Goal: Transaction & Acquisition: Purchase product/service

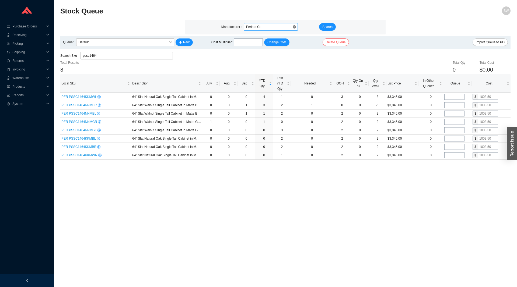
click at [248, 28] on span "Perlato Co" at bounding box center [271, 26] width 50 height 7
type input "newpo"
click at [327, 26] on span "Search" at bounding box center [327, 26] width 10 height 5
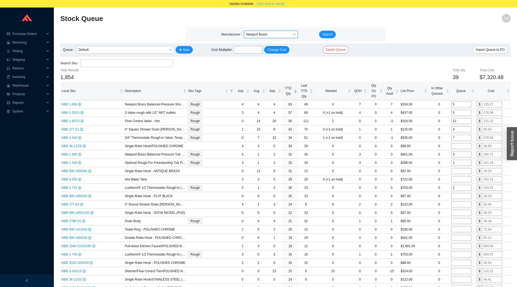
click at [266, 5] on span "Click here to reload" at bounding box center [271, 3] width 28 height 5
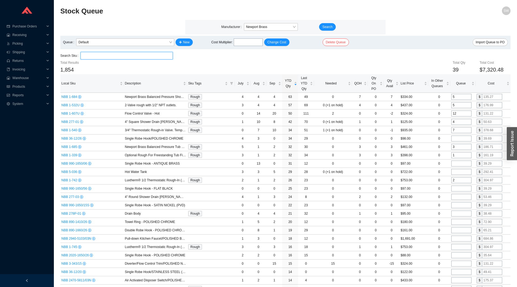
click at [129, 56] on input "search" at bounding box center [127, 55] width 88 height 7
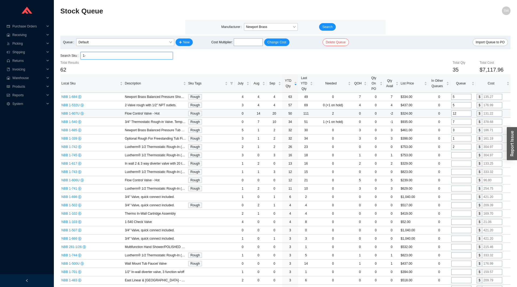
type input "1-"
click at [458, 113] on input "12" at bounding box center [462, 114] width 20 height 6
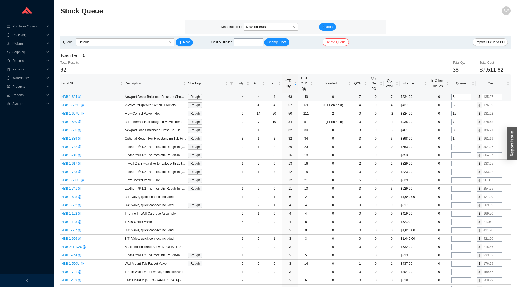
type input "15"
click at [457, 99] on input "5" at bounding box center [462, 97] width 20 height 6
type input "8"
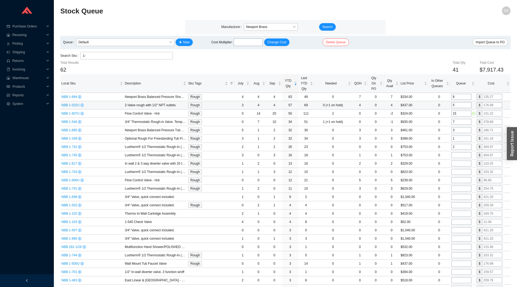
click at [457, 106] on input "5" at bounding box center [462, 105] width 20 height 6
type input "8"
click at [460, 122] on input "7" at bounding box center [462, 122] width 20 height 6
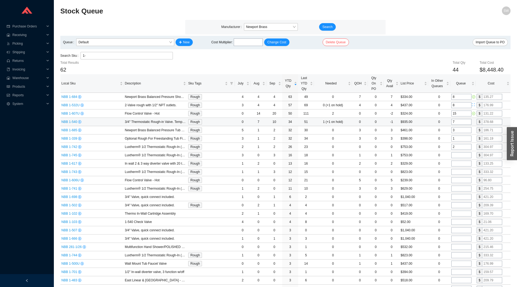
click at [460, 122] on input "7" at bounding box center [462, 122] width 20 height 6
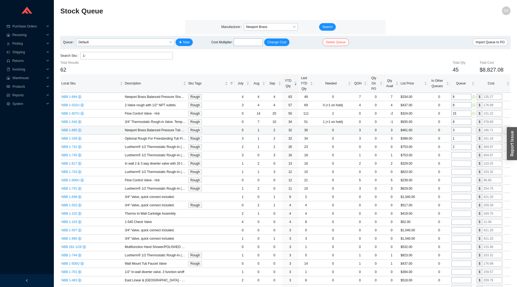
type input "8"
click at [465, 131] on input "3" at bounding box center [462, 130] width 20 height 6
click at [464, 138] on input "1" at bounding box center [462, 139] width 20 height 6
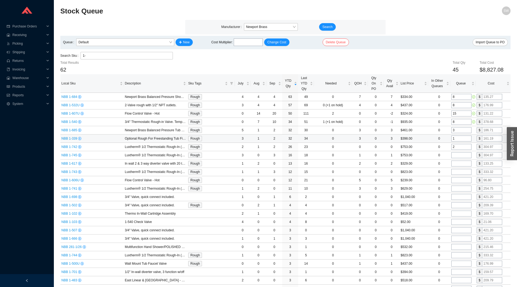
click at [464, 138] on input "1" at bounding box center [462, 139] width 20 height 6
click at [461, 150] on input "2" at bounding box center [462, 147] width 20 height 6
click at [460, 157] on input "tel" at bounding box center [462, 155] width 20 height 6
click at [458, 147] on input "2" at bounding box center [462, 147] width 20 height 6
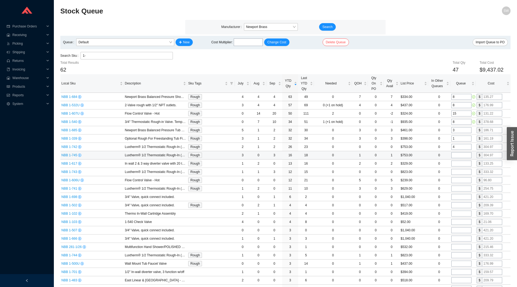
type input "4"
click at [457, 155] on input "tel" at bounding box center [462, 155] width 20 height 6
type input "3"
click at [459, 163] on input "tel" at bounding box center [462, 164] width 20 height 6
type input "1"
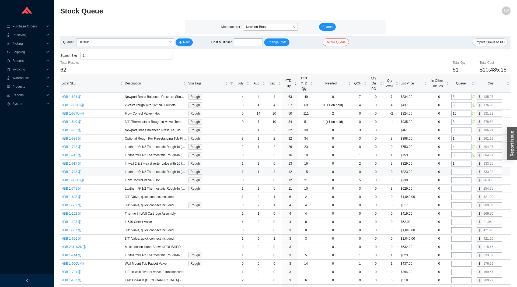
click at [456, 170] on input "tel" at bounding box center [462, 172] width 20 height 6
click at [457, 173] on input "3" at bounding box center [462, 172] width 20 height 6
type input "4"
click at [457, 180] on input "tel" at bounding box center [462, 181] width 20 height 6
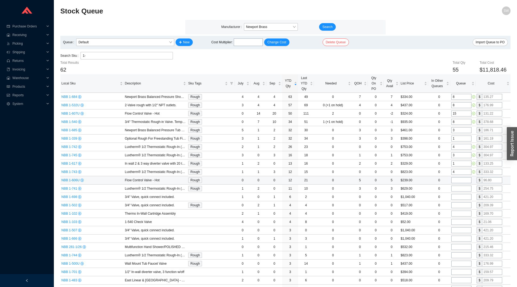
click at [457, 180] on input "tel" at bounding box center [462, 181] width 20 height 6
click at [456, 188] on input "tel" at bounding box center [462, 189] width 20 height 6
click at [456, 204] on input "tel" at bounding box center [462, 206] width 20 height 6
type input "1"
click at [119, 56] on input "1-" at bounding box center [127, 55] width 88 height 7
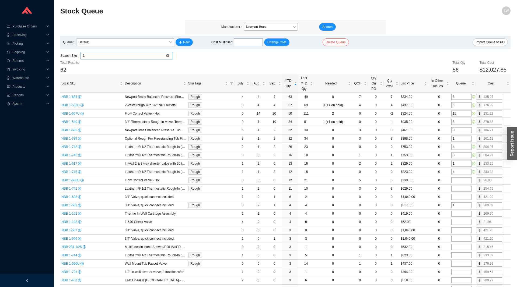
click at [119, 56] on input "1-" at bounding box center [127, 55] width 88 height 7
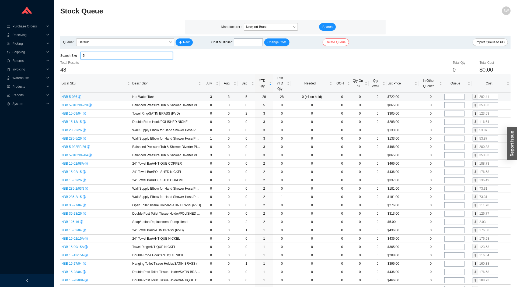
type input "5-"
click at [453, 98] on input "tel" at bounding box center [455, 97] width 20 height 6
type input "7"
click at [450, 105] on input "tel" at bounding box center [455, 105] width 20 height 6
click at [130, 54] on input "5-" at bounding box center [127, 55] width 88 height 7
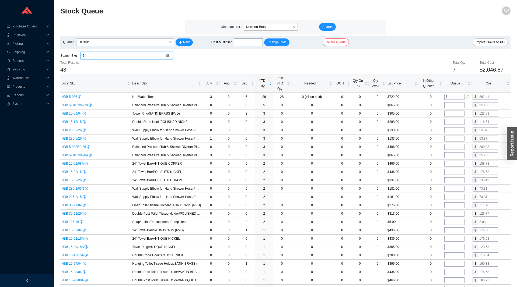
click at [130, 54] on input "5-" at bounding box center [127, 55] width 88 height 7
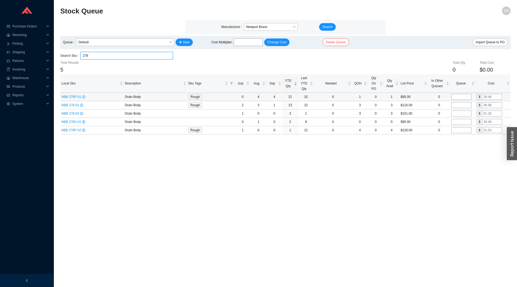
type input "278"
click at [463, 98] on input "tel" at bounding box center [462, 97] width 20 height 6
type input "4"
click at [459, 123] on input "tel" at bounding box center [462, 122] width 20 height 6
type input "1"
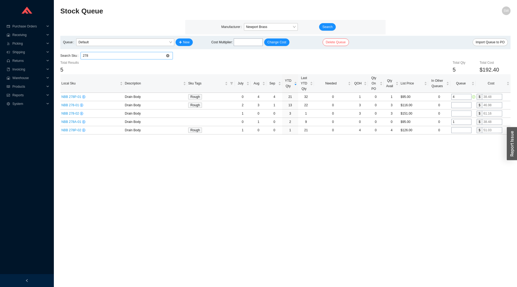
click at [137, 58] on input "278" at bounding box center [127, 55] width 88 height 7
click at [136, 57] on input "278" at bounding box center [127, 55] width 88 height 7
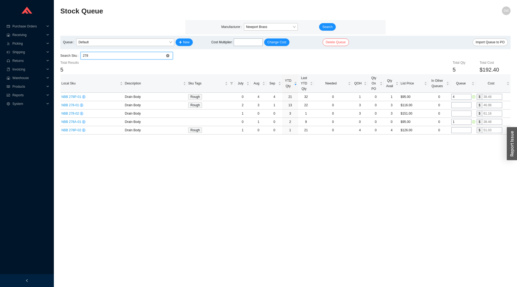
type input "1"
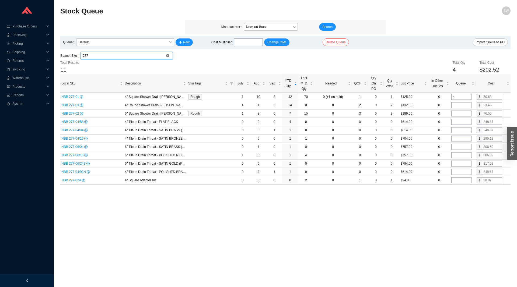
click at [101, 55] on input "277" at bounding box center [127, 55] width 88 height 7
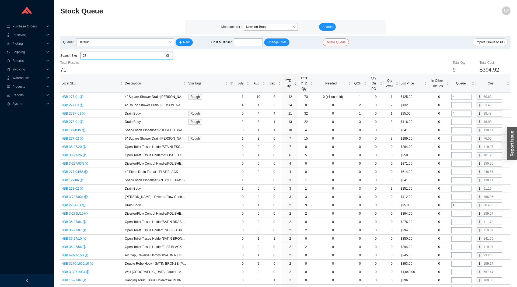
type input "278"
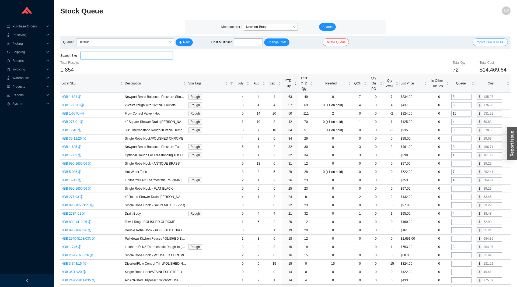
click at [492, 44] on span "Import Queue to PO" at bounding box center [490, 42] width 29 height 5
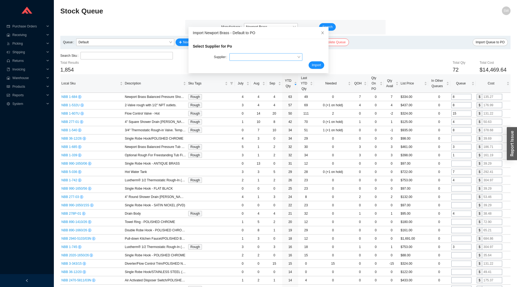
click at [243, 58] on input "search" at bounding box center [264, 57] width 65 height 7
type input "newport"
type input "n"
type input "brass"
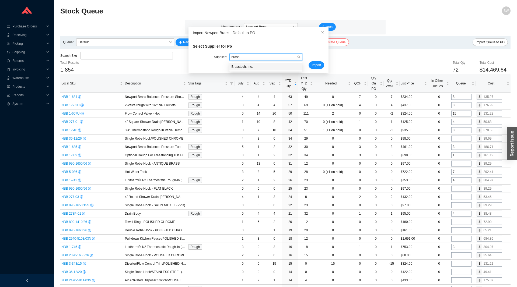
click at [233, 67] on div "Brasstech, Inc." at bounding box center [266, 66] width 69 height 5
click at [313, 65] on span "Import" at bounding box center [316, 65] width 9 height 5
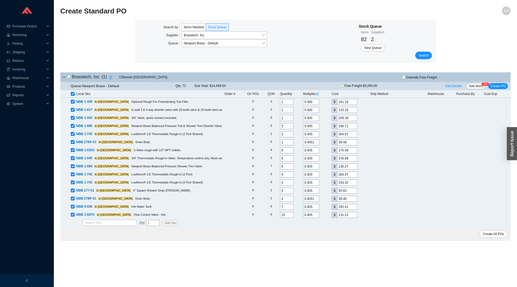
click at [319, 95] on icon "edit" at bounding box center [317, 93] width 3 height 3
click at [325, 73] on input "tel" at bounding box center [328, 73] width 16 height 6
type input ".328"
click at [328, 84] on span "Update All" at bounding box center [327, 81] width 15 height 5
type input "0.328"
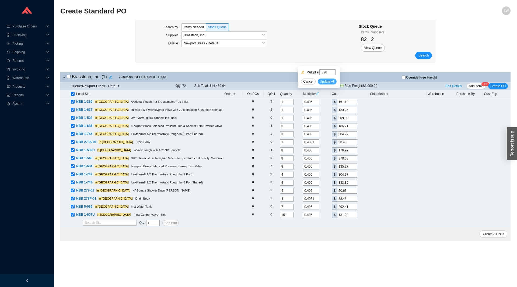
type input "130.54"
type input "0.328"
type input "107.91"
type input "0.328"
type input "169.58"
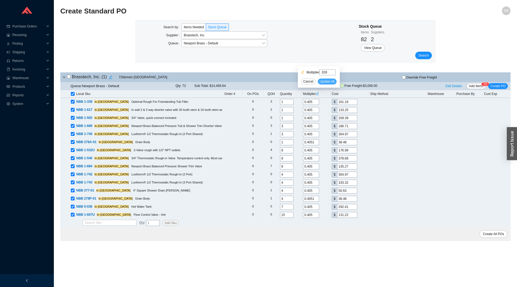
type input "0.328"
type input "151.21"
type input "0.328"
type input "246.98"
type input "0.328"
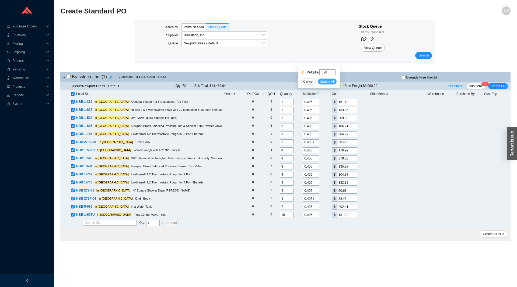
type input "31.16"
type input "0.328"
type input "143.34"
type input "0.328"
type input "306.68"
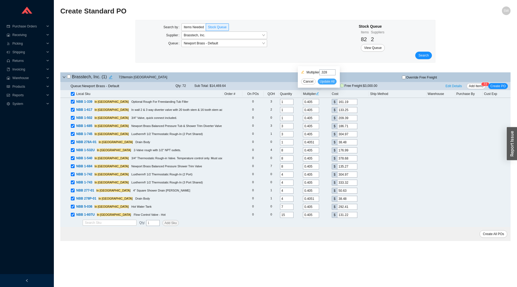
type input "0.328"
type input "109.55"
type input "0.328"
type input "246.98"
type input "0.328"
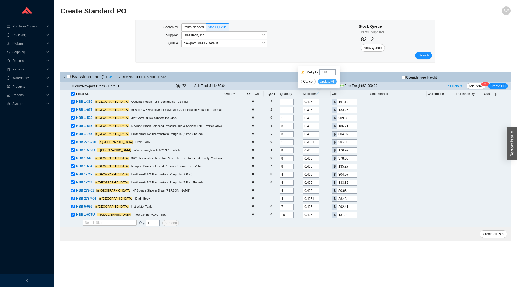
type input "269.94"
type input "0.328"
type input "41"
type input "0.328"
type input "31.16"
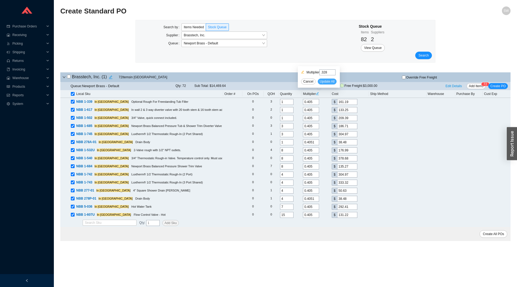
type input "0.328"
type input "236.82"
type input "0.328"
type input "106.27"
click at [456, 88] on span "Edit Details" at bounding box center [454, 86] width 16 height 5
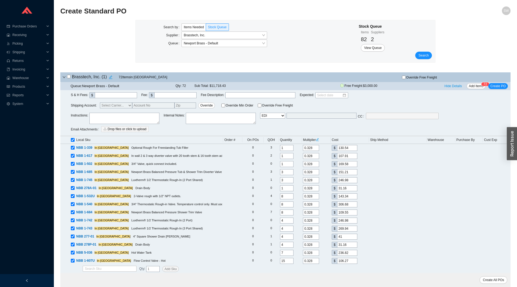
select select "5"
click option "Email Buyer" at bounding box center [0, 0] width 0 height 0
type input "sammyw@homeandstone.com"
click at [97, 117] on textarea at bounding box center [124, 118] width 70 height 11
type textarea ".328 Rough Special"
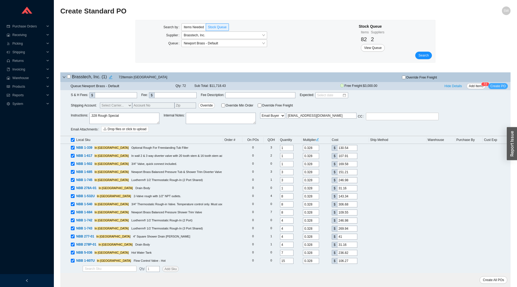
click at [496, 86] on span "Create PO" at bounding box center [498, 86] width 15 height 5
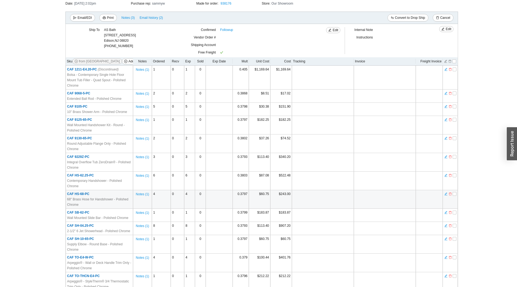
scroll to position [104, 0]
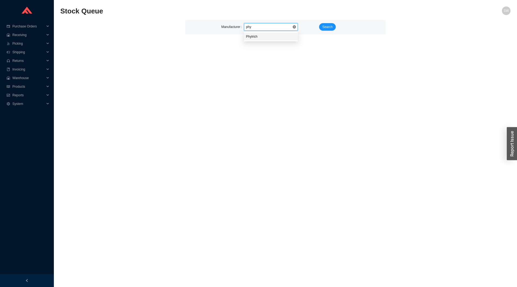
type input "[PERSON_NAME]"
click at [327, 26] on span "Search" at bounding box center [327, 26] width 10 height 5
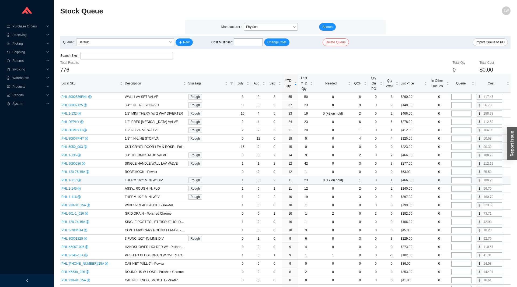
click at [458, 180] on input "tel" at bounding box center [462, 181] width 20 height 6
type input "4"
click at [462, 113] on input "tel" at bounding box center [462, 114] width 20 height 6
type input "4"
click at [463, 129] on input "tel" at bounding box center [462, 130] width 20 height 6
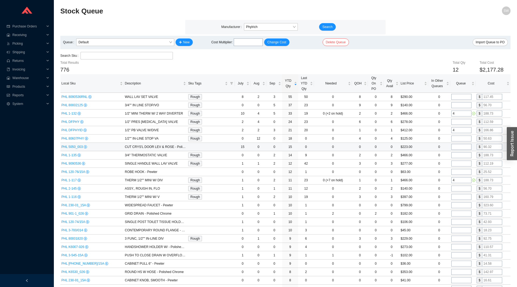
type input "4"
click at [460, 147] on input "tel" at bounding box center [462, 147] width 20 height 6
click at [462, 155] on input "tel" at bounding box center [462, 155] width 20 height 6
type input "2"
click at [461, 162] on input "tel" at bounding box center [462, 164] width 20 height 6
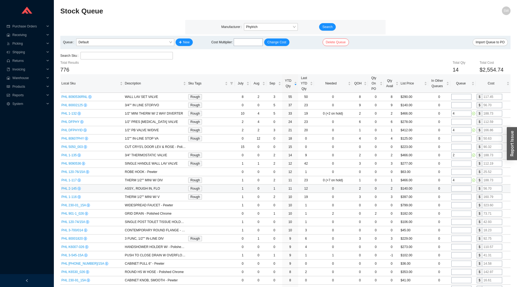
click at [460, 189] on input "tel" at bounding box center [462, 189] width 20 height 6
type input "1"
click at [462, 197] on input "tel" at bounding box center [462, 197] width 20 height 6
type input "1"
click at [459, 98] on input "tel" at bounding box center [462, 97] width 20 height 6
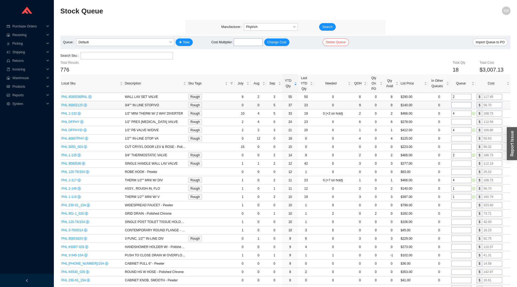
type input "2"
click at [459, 105] on input "tel" at bounding box center [462, 105] width 20 height 6
type input "1"
click at [460, 113] on input "4" at bounding box center [462, 114] width 20 height 6
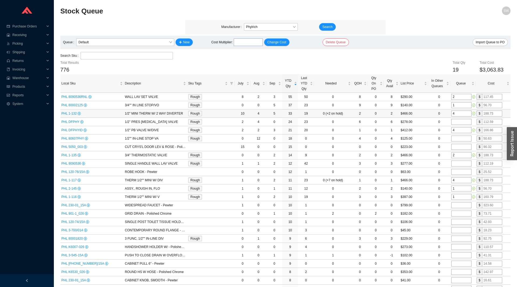
click at [460, 113] on input "4" at bounding box center [462, 114] width 20 height 6
type input "6"
click at [460, 122] on input "tel" at bounding box center [462, 122] width 20 height 6
click at [460, 139] on input "tel" at bounding box center [462, 139] width 20 height 6
click at [457, 149] on input "tel" at bounding box center [462, 147] width 20 height 6
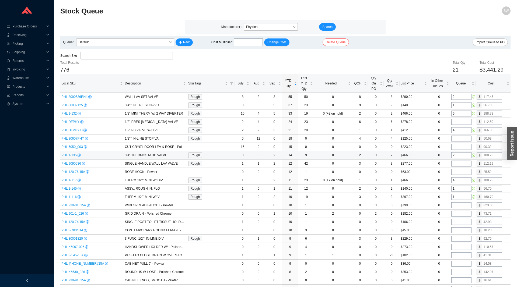
click at [458, 156] on input "2" at bounding box center [462, 155] width 20 height 6
click at [458, 155] on input "2" at bounding box center [462, 155] width 20 height 6
type input "3"
click at [460, 164] on input "tel" at bounding box center [462, 164] width 20 height 6
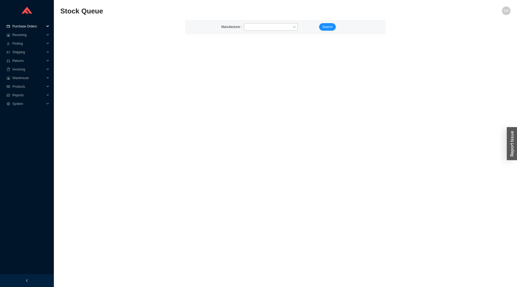
click at [25, 22] on span "Purchase Orders" at bounding box center [28, 26] width 32 height 9
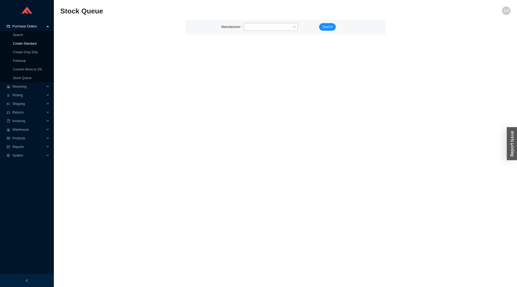
click at [34, 42] on link "Create Standard" at bounding box center [25, 44] width 24 height 4
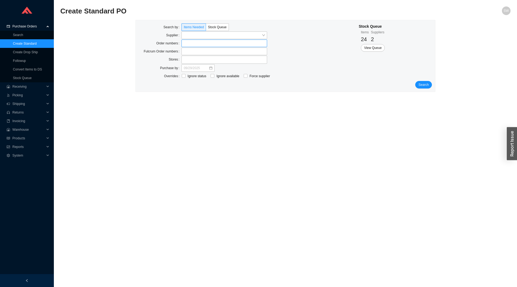
click at [197, 44] on label at bounding box center [225, 44] width 86 height 8
click at [186, 44] on input at bounding box center [184, 43] width 4 height 6
click at [199, 37] on input "search" at bounding box center [223, 35] width 78 height 7
type input "phylr"
click at [430, 86] on button "Search" at bounding box center [423, 85] width 17 height 8
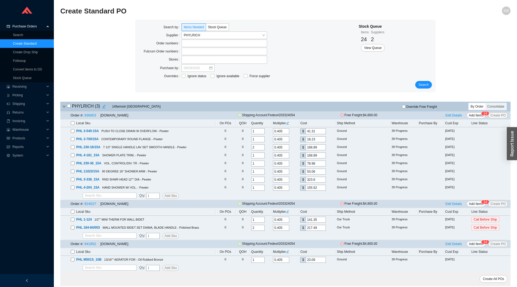
click at [72, 122] on input "checkbox" at bounding box center [73, 124] width 4 height 4
checkbox input "true"
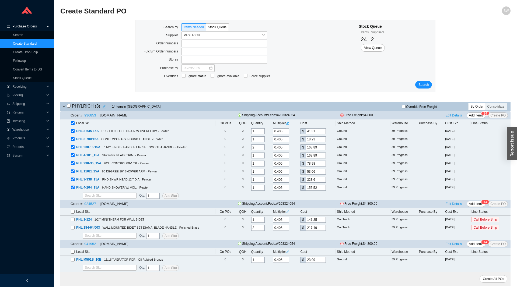
checkbox input "true"
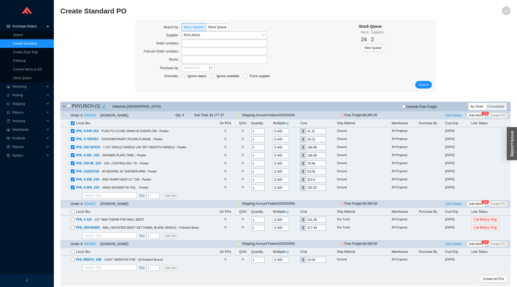
click at [71, 123] on input "checkbox" at bounding box center [73, 124] width 4 height 4
checkbox input "false"
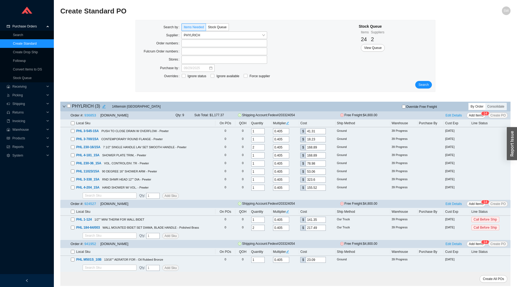
checkbox input "false"
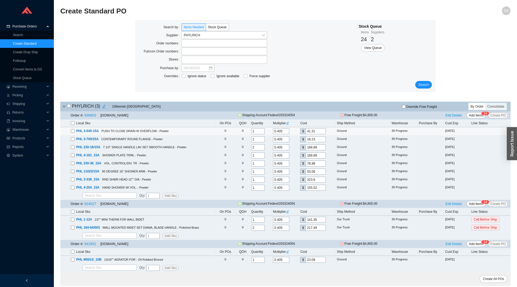
click at [93, 129] on span "PHL 3-545-15A" at bounding box center [87, 131] width 24 height 5
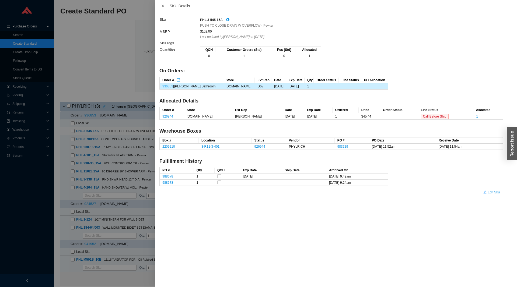
click at [168, 87] on link "936853" at bounding box center [167, 87] width 11 height 4
click at [120, 75] on div at bounding box center [258, 143] width 517 height 287
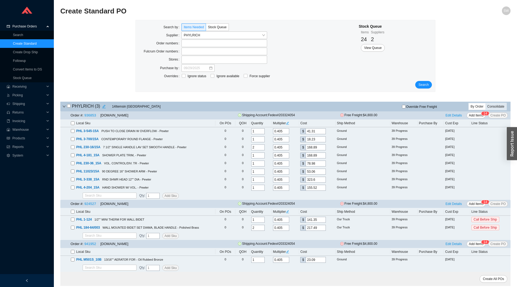
click at [498, 107] on div "Consolidate" at bounding box center [496, 106] width 21 height 6
click at [486, 103] on input "Consolidate" at bounding box center [486, 103] width 0 height 0
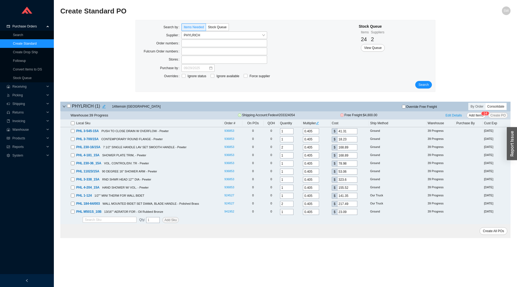
click at [73, 123] on input "checkbox" at bounding box center [73, 124] width 4 height 4
checkbox input "true"
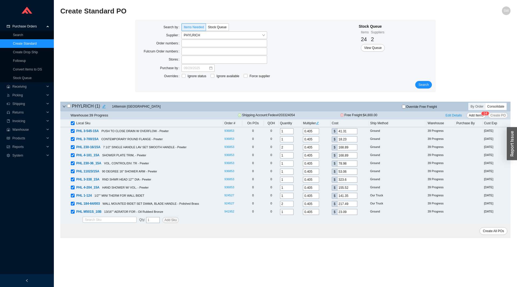
checkbox input "true"
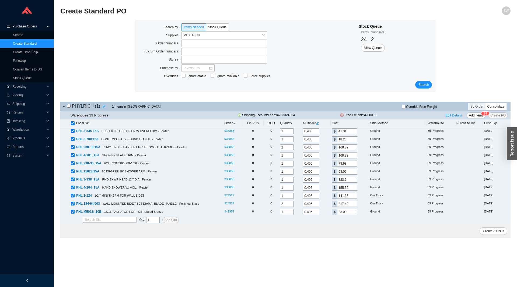
checkbox input "true"
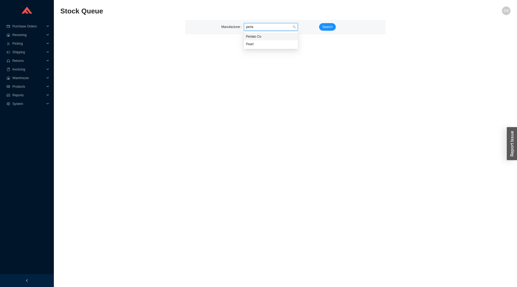
type input "perlat"
click at [322, 27] on button "Search" at bounding box center [327, 27] width 17 height 8
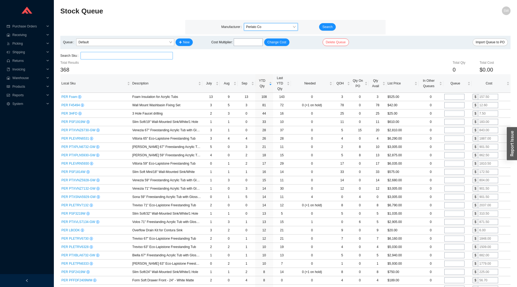
click at [138, 59] on input "search" at bounding box center [127, 55] width 88 height 7
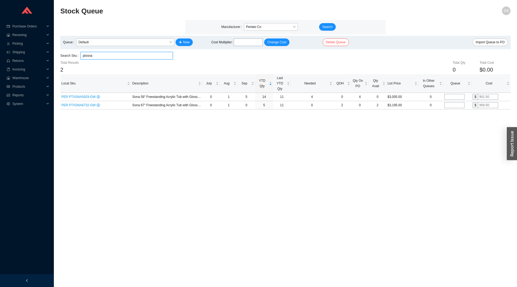
type input "ptxsna"
